Goal: Information Seeking & Learning: Learn about a topic

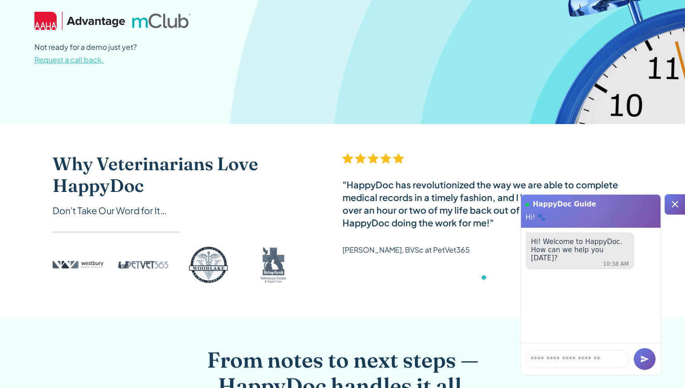
click at [675, 199] on icon at bounding box center [675, 204] width 11 height 11
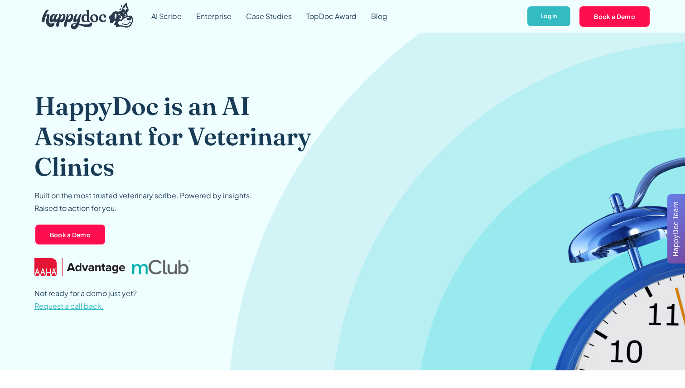
click at [678, 239] on span "HappyDoc Team" at bounding box center [676, 229] width 10 height 55
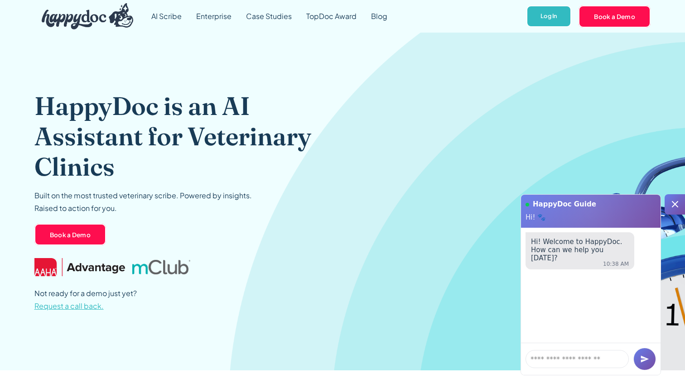
click at [675, 201] on icon at bounding box center [675, 204] width 11 height 11
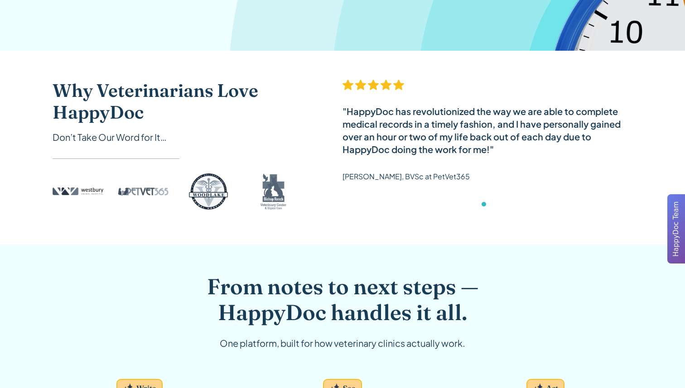
scroll to position [339, 0]
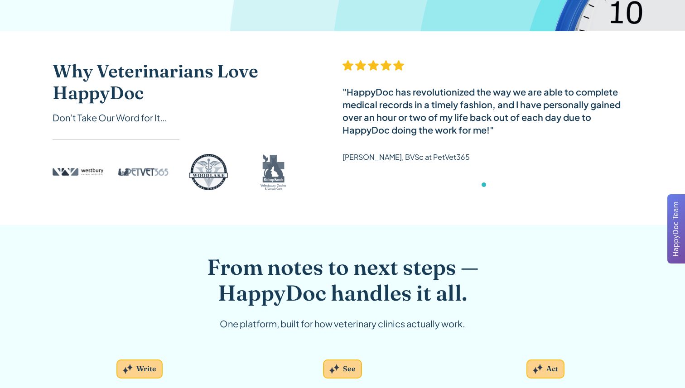
click at [482, 185] on div "Show slide 3 of 6" at bounding box center [484, 185] width 5 height 5
click at [471, 185] on div "carousel" at bounding box center [488, 187] width 290 height 18
drag, startPoint x: 470, startPoint y: 138, endPoint x: 349, endPoint y: 138, distance: 121.0
click at [349, 138] on div ""HappyDoc has revolutionized the way we are able to complete medical records in…" at bounding box center [488, 115] width 290 height 111
drag, startPoint x: 351, startPoint y: 138, endPoint x: 556, endPoint y: 138, distance: 204.8
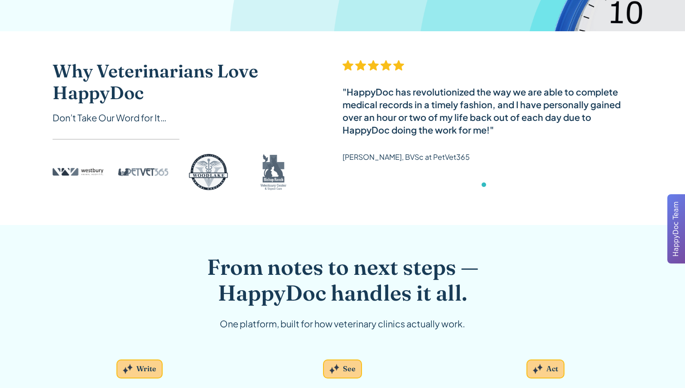
click at [556, 138] on div ""HappyDoc has revolutionized the way we are able to complete medical records in…" at bounding box center [488, 115] width 290 height 111
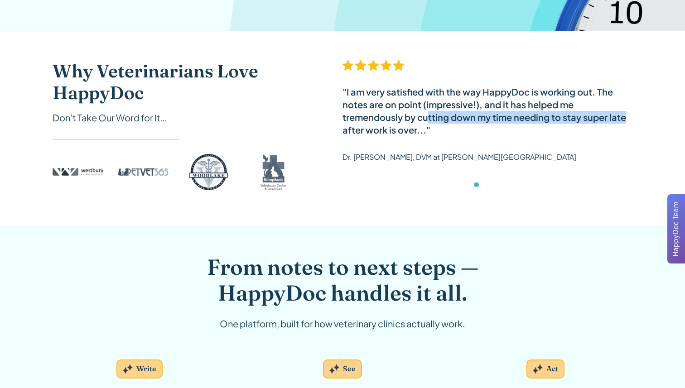
drag, startPoint x: 427, startPoint y: 121, endPoint x: 625, endPoint y: 121, distance: 198.5
click at [625, 121] on div ""I am very satisfied with the way HappyDoc is working out. The notes are on poi…" at bounding box center [488, 111] width 290 height 51
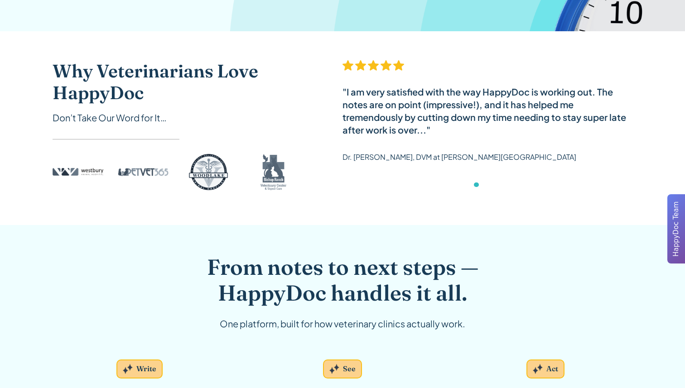
click at [543, 144] on div ""I am very satisfied with the way HappyDoc is working out. The notes are on poi…" at bounding box center [488, 115] width 290 height 111
drag, startPoint x: 543, startPoint y: 144, endPoint x: 434, endPoint y: 144, distance: 108.8
click at [434, 144] on div ""I am very satisfied with the way HappyDoc is working out. The notes are on poi…" at bounding box center [488, 115] width 290 height 111
click at [465, 170] on div "Dr. [PERSON_NAME], DVM at [PERSON_NAME][GEOGRAPHIC_DATA]" at bounding box center [460, 161] width 234 height 20
drag, startPoint x: 473, startPoint y: 138, endPoint x: 606, endPoint y: 138, distance: 133.7
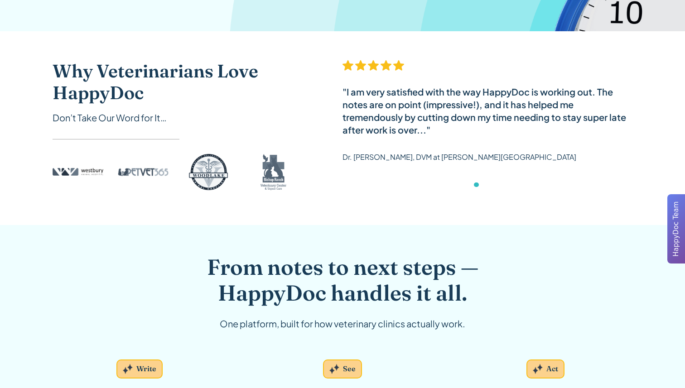
click at [606, 138] on div ""I am very satisfied with the way HappyDoc is working out. The notes are on poi…" at bounding box center [488, 115] width 290 height 111
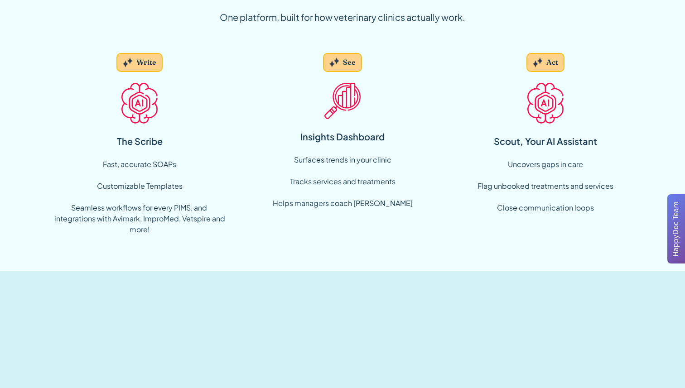
scroll to position [660, 0]
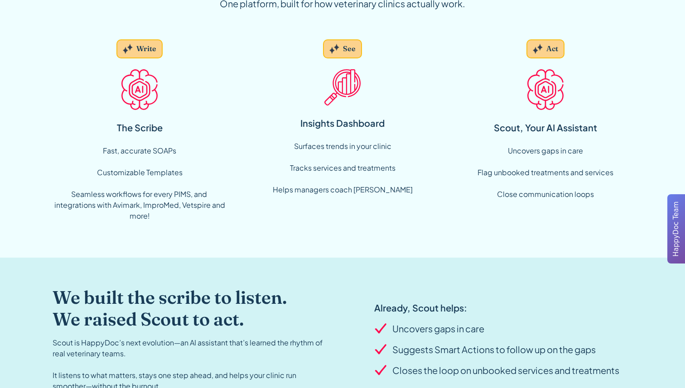
click at [129, 145] on div "Fast, accurate SOAPs Customizable Templates ‍ Seamless workflows for every PIMS…" at bounding box center [140, 183] width 174 height 76
click at [139, 179] on div "Fast, accurate SOAPs Customizable Templates ‍ Seamless workflows for every PIMS…" at bounding box center [140, 183] width 174 height 76
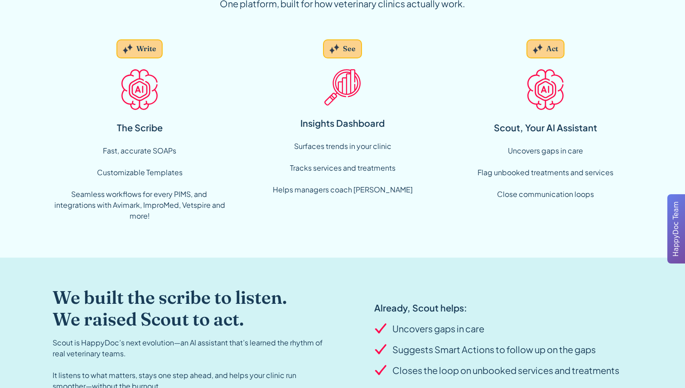
click at [139, 179] on div "Fast, accurate SOAPs Customizable Templates ‍ Seamless workflows for every PIMS…" at bounding box center [140, 183] width 174 height 76
click at [141, 195] on div "Fast, accurate SOAPs Customizable Templates ‍ Seamless workflows for every PIMS…" at bounding box center [140, 183] width 174 height 76
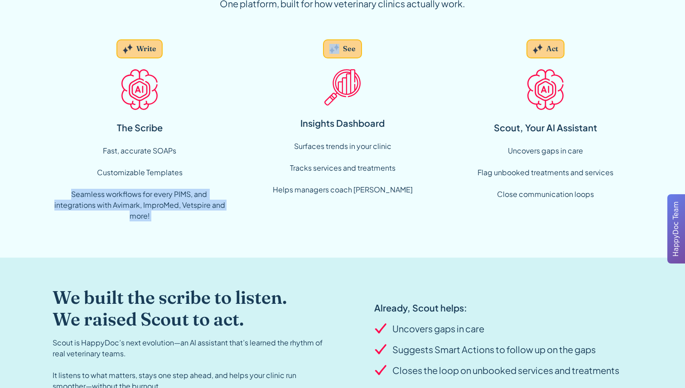
click at [141, 195] on div "Fast, accurate SOAPs Customizable Templates ‍ Seamless workflows for every PIMS…" at bounding box center [140, 183] width 174 height 76
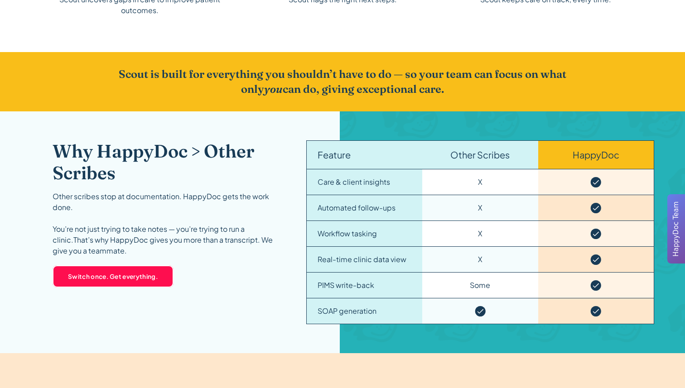
scroll to position [1317, 0]
